Goal: Find specific page/section: Find specific page/section

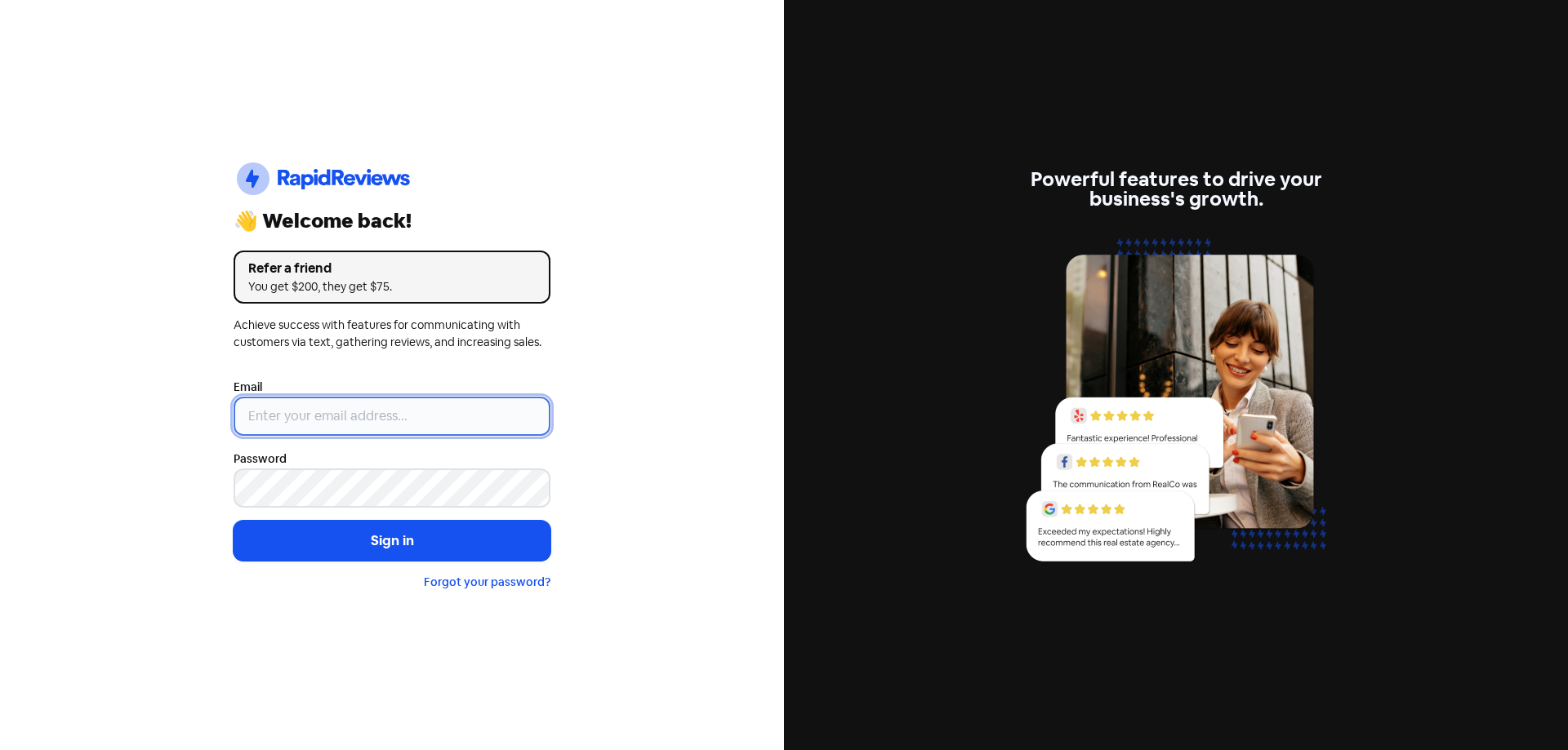
type input "[EMAIL_ADDRESS][DOMAIN_NAME]"
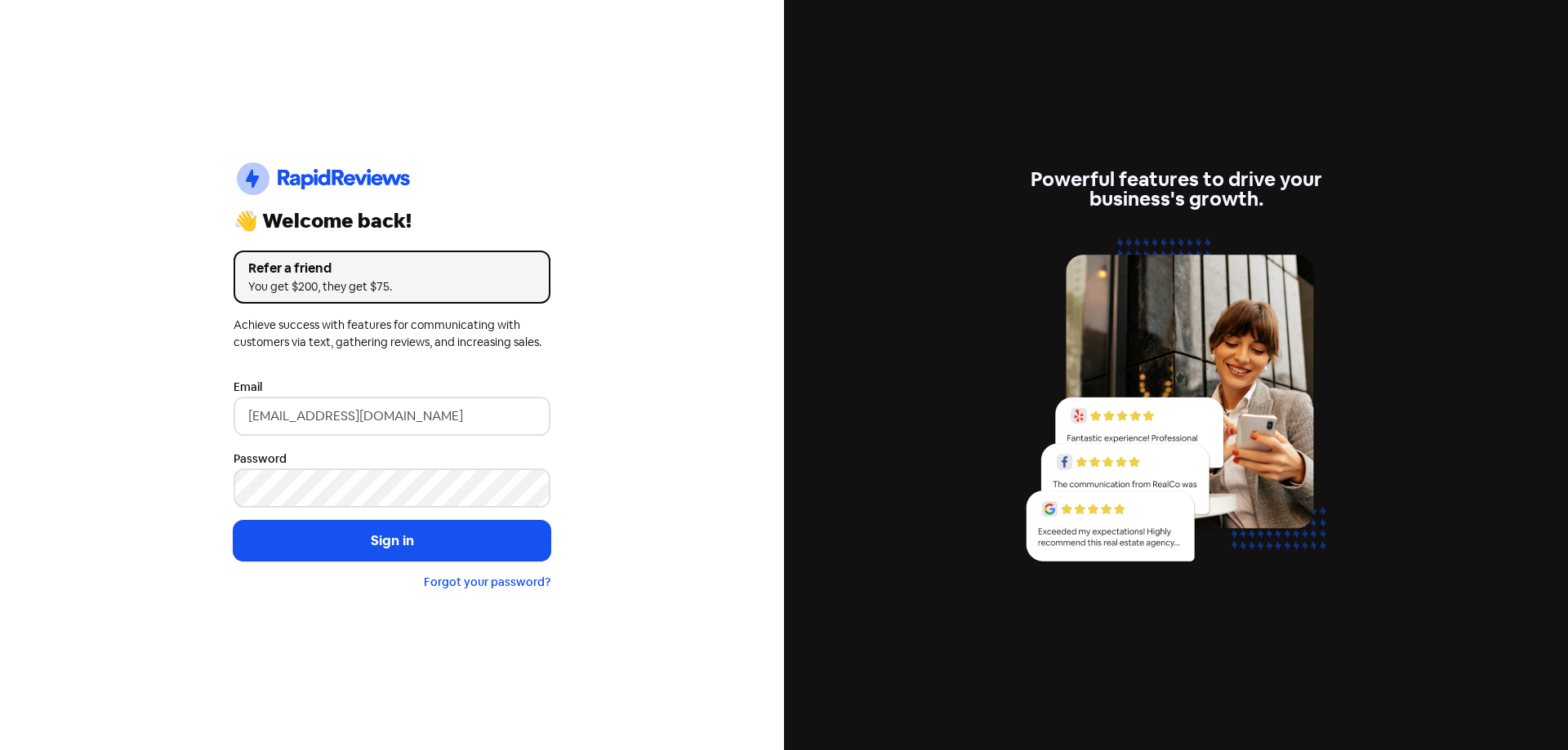
click at [397, 530] on button "Sign in" at bounding box center [391, 541] width 317 height 41
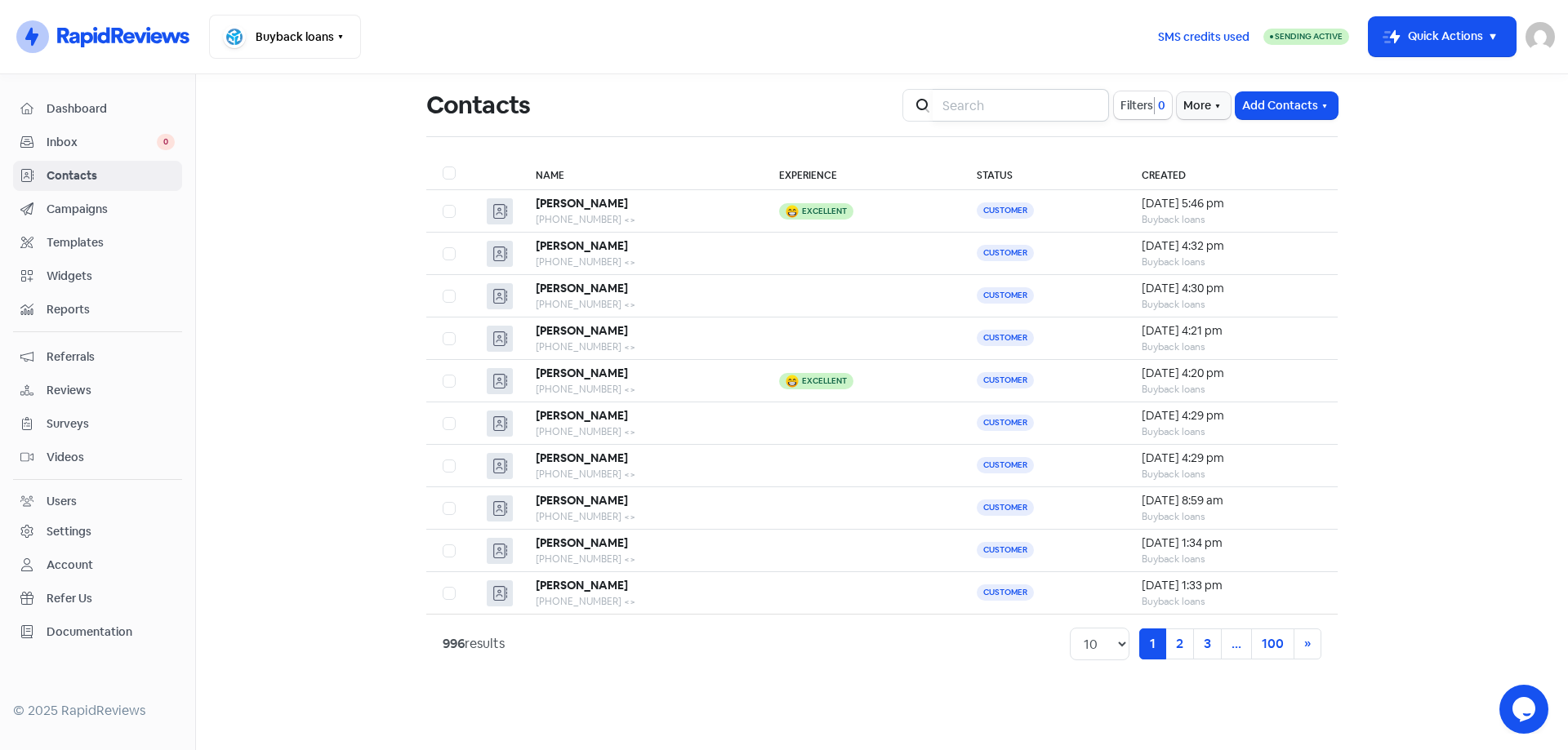
click at [974, 108] on input "search" at bounding box center [1021, 106] width 177 height 33
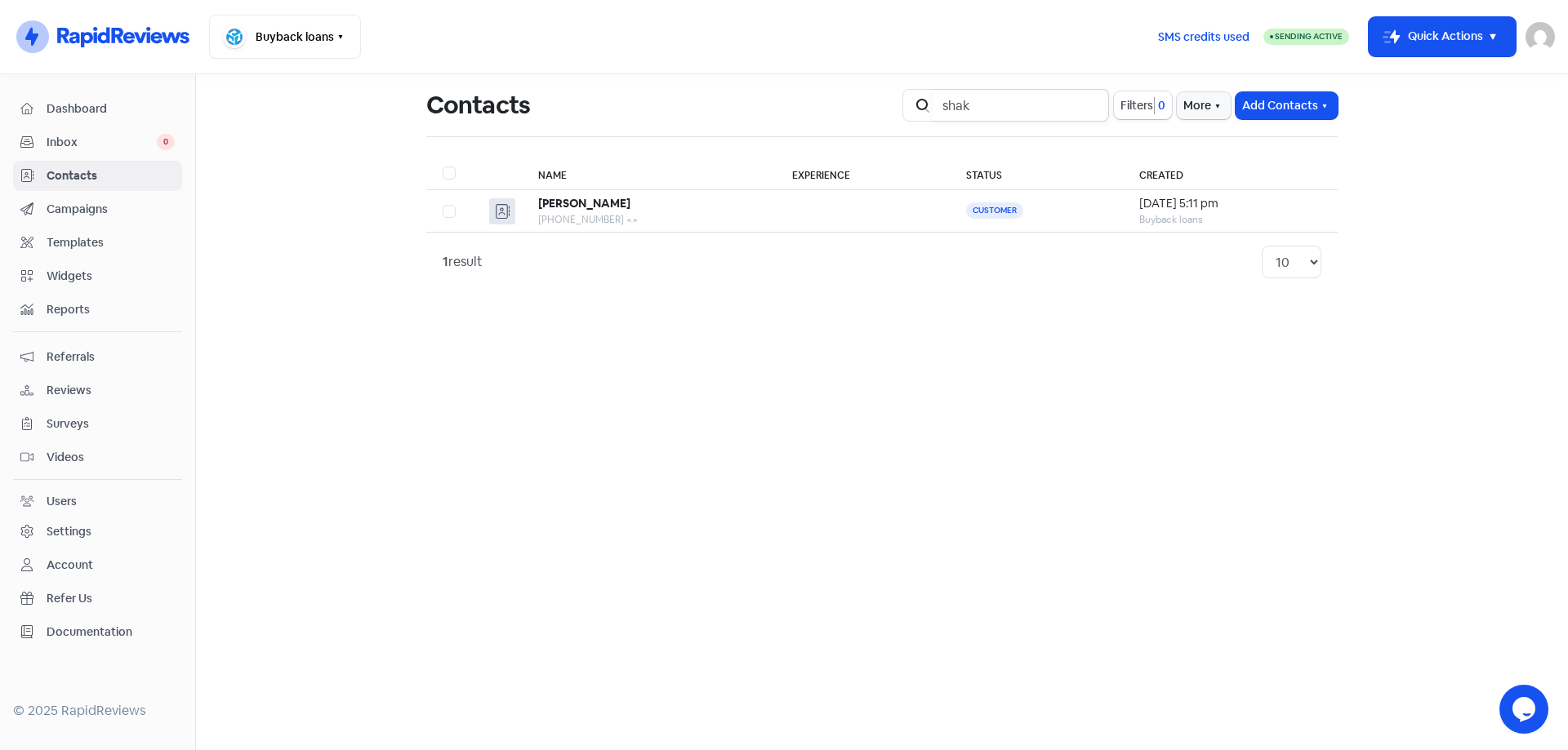
type input "shak"
